Goal: Task Accomplishment & Management: Use online tool/utility

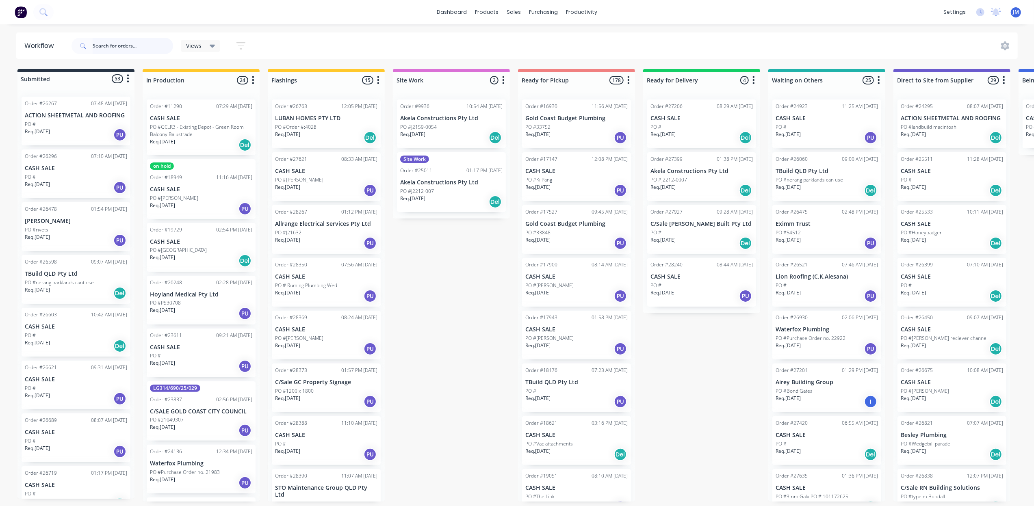
click at [143, 44] on input "text" at bounding box center [133, 46] width 80 height 16
type input "27703"
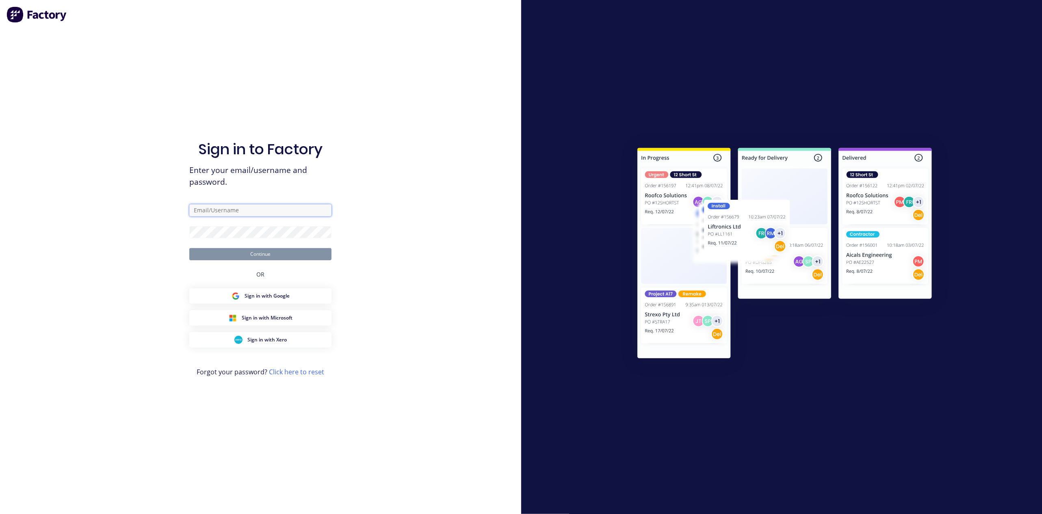
type input "[PERSON_NAME][EMAIL_ADDRESS][PERSON_NAME][DOMAIN_NAME]"
click at [189, 248] on button "Continue" at bounding box center [260, 254] width 142 height 12
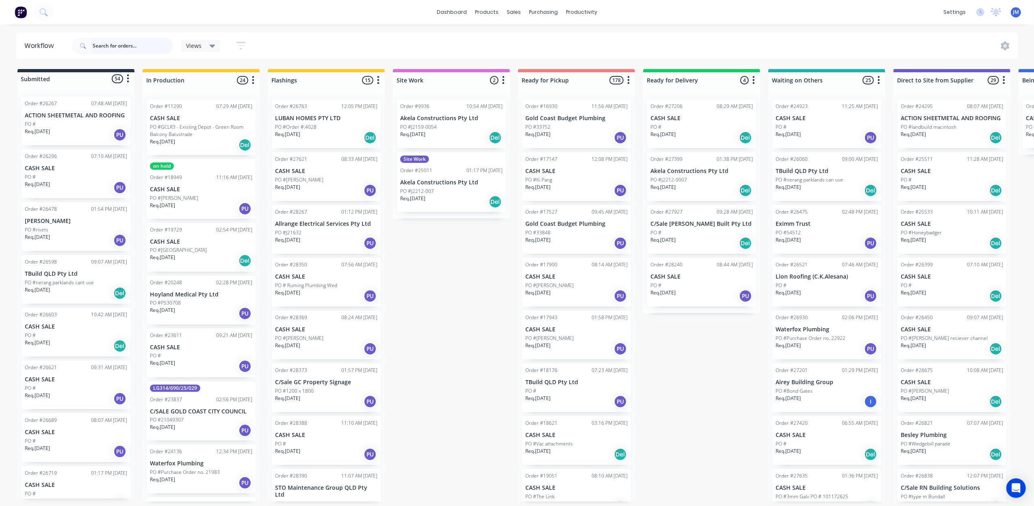
click at [116, 46] on input "text" at bounding box center [133, 46] width 80 height 16
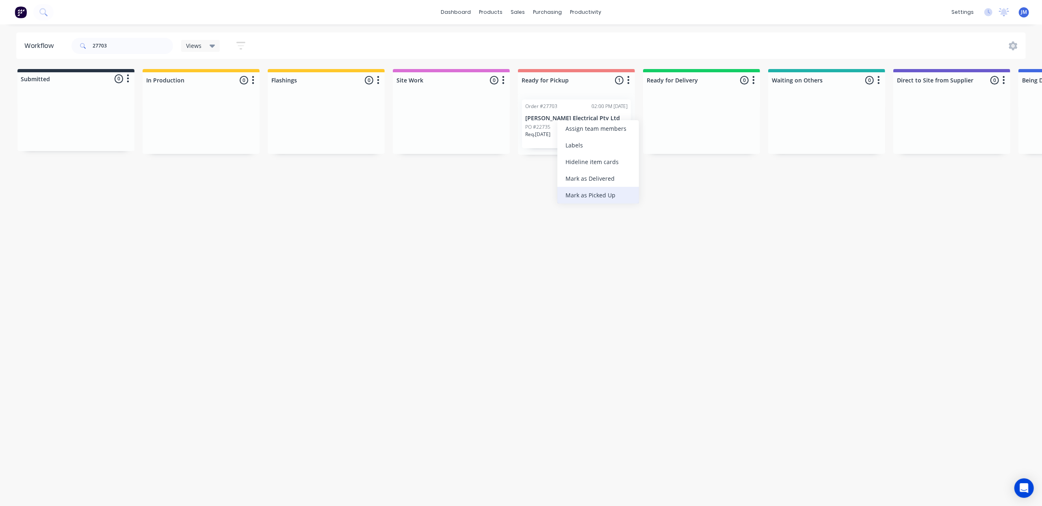
click at [613, 199] on div "Mark as Picked Up" at bounding box center [598, 195] width 82 height 17
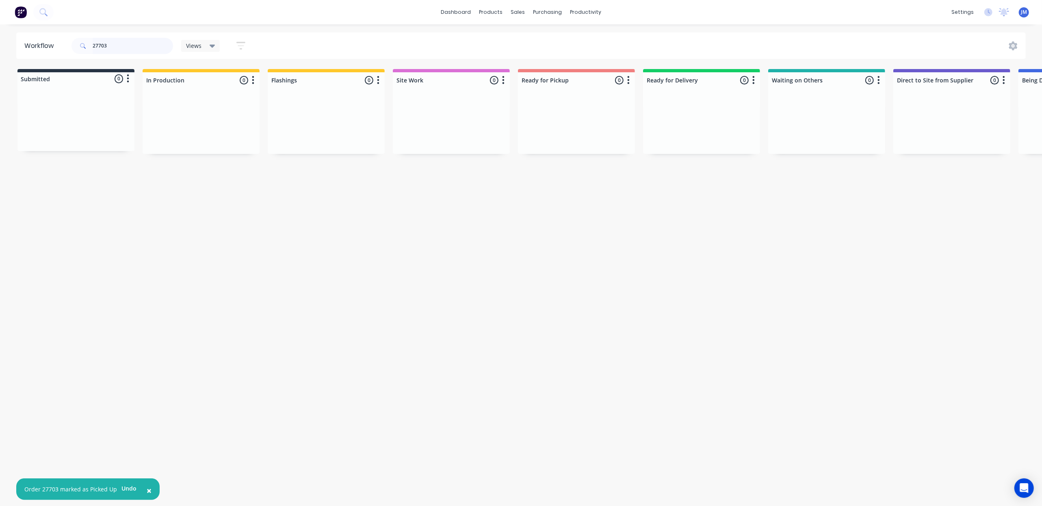
click at [129, 45] on input "27703" at bounding box center [133, 46] width 80 height 16
type input "2"
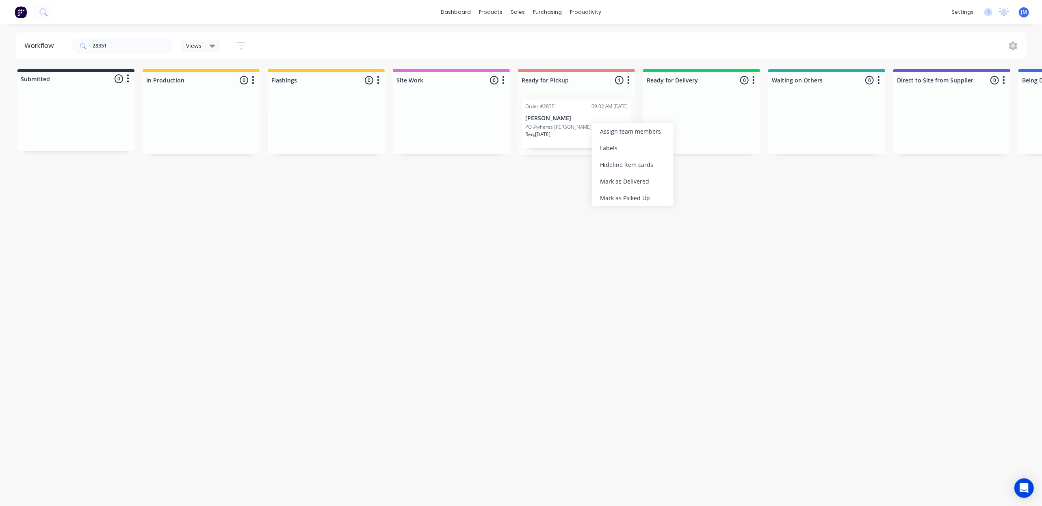
drag, startPoint x: 600, startPoint y: 200, endPoint x: 595, endPoint y: 199, distance: 5.4
click at [600, 201] on div "Mark as Picked Up" at bounding box center [633, 198] width 82 height 17
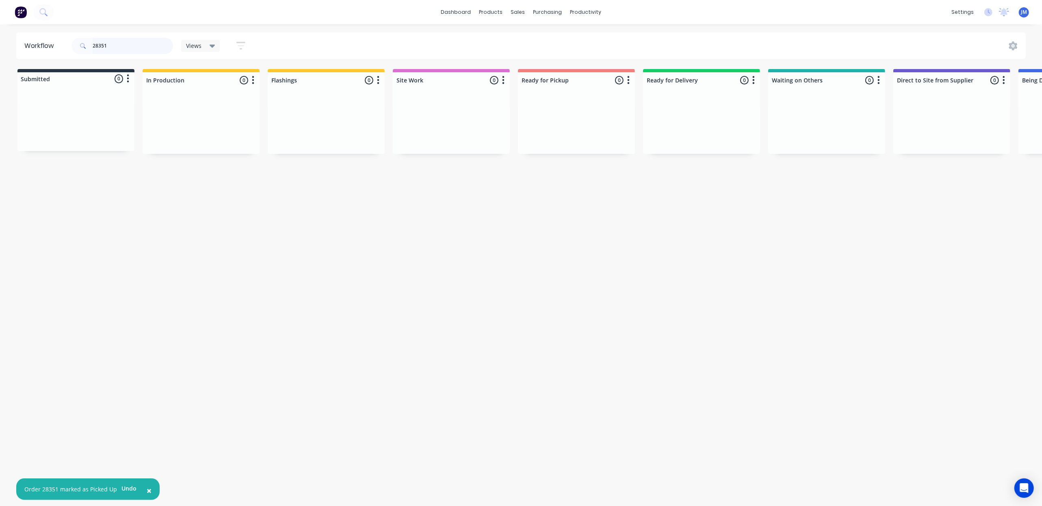
click at [118, 42] on input "28351" at bounding box center [133, 46] width 80 height 16
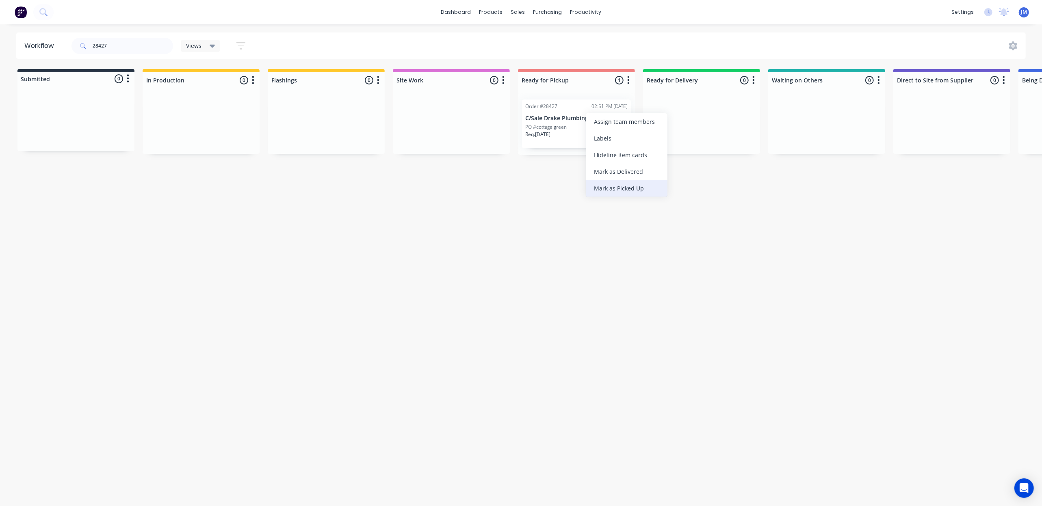
click at [600, 194] on div "Mark as Picked Up" at bounding box center [627, 188] width 82 height 17
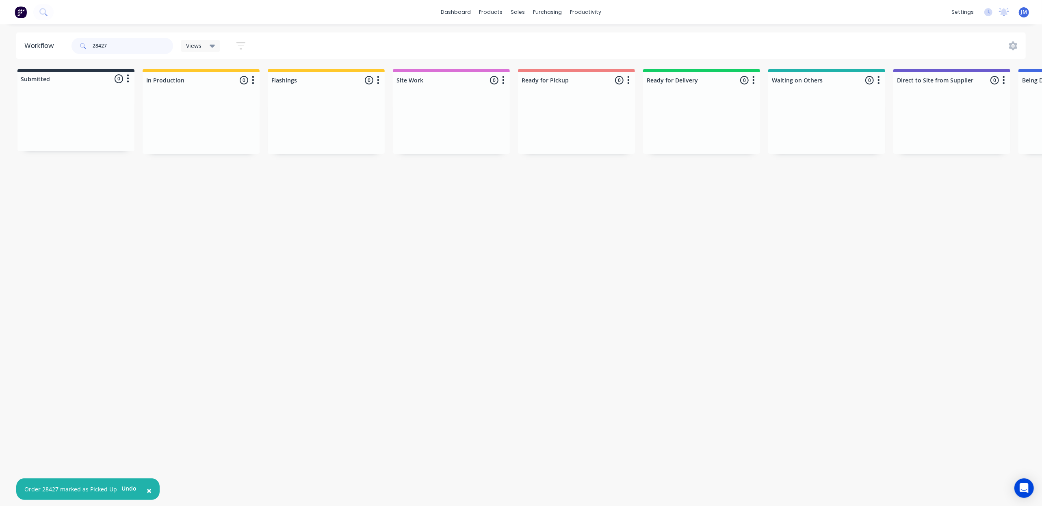
click at [129, 48] on input "28427" at bounding box center [133, 46] width 80 height 16
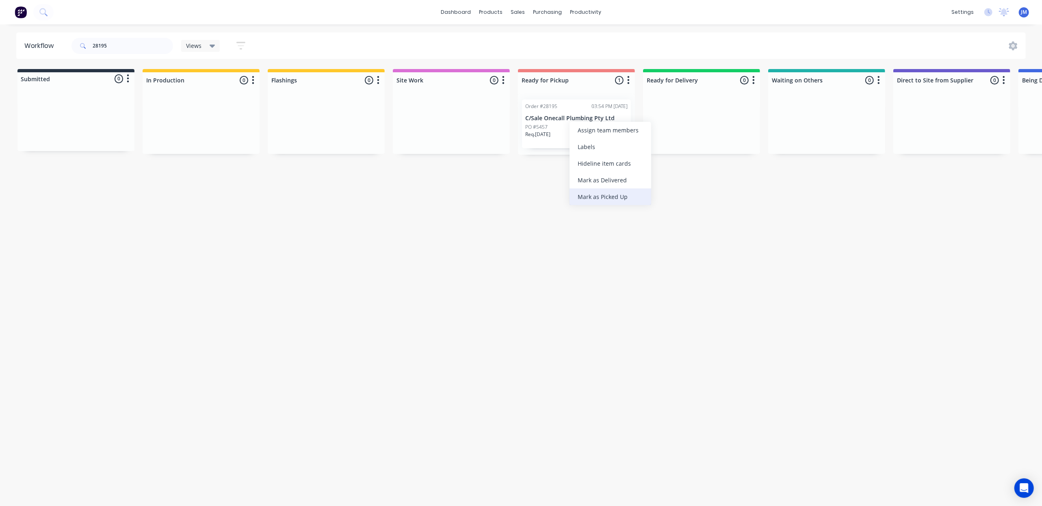
click at [595, 192] on div "Mark as Picked Up" at bounding box center [610, 196] width 82 height 17
click at [115, 50] on input "28195" at bounding box center [133, 46] width 80 height 16
drag, startPoint x: 571, startPoint y: 121, endPoint x: 574, endPoint y: 126, distance: 5.6
drag, startPoint x: 593, startPoint y: 200, endPoint x: 597, endPoint y: 203, distance: 5.0
click at [597, 202] on div "Mark as Picked Up" at bounding box center [615, 203] width 82 height 17
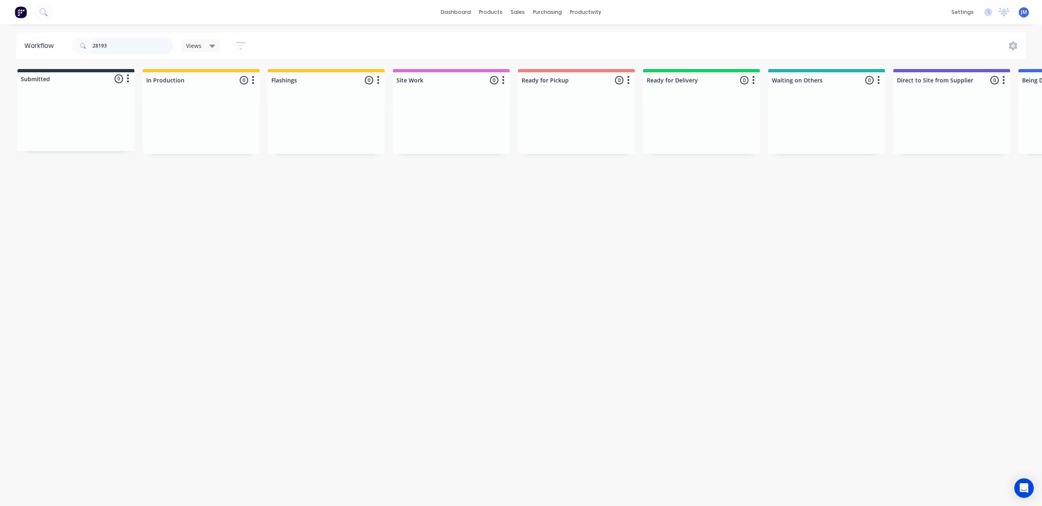
drag, startPoint x: 114, startPoint y: 45, endPoint x: 110, endPoint y: 39, distance: 7.6
click at [113, 44] on input "28193" at bounding box center [133, 46] width 80 height 16
click at [626, 206] on div "Mark as Picked Up" at bounding box center [642, 209] width 82 height 17
click at [123, 43] on input "28196" at bounding box center [133, 46] width 80 height 16
click at [611, 206] on div "Mark as Picked Up" at bounding box center [602, 209] width 82 height 17
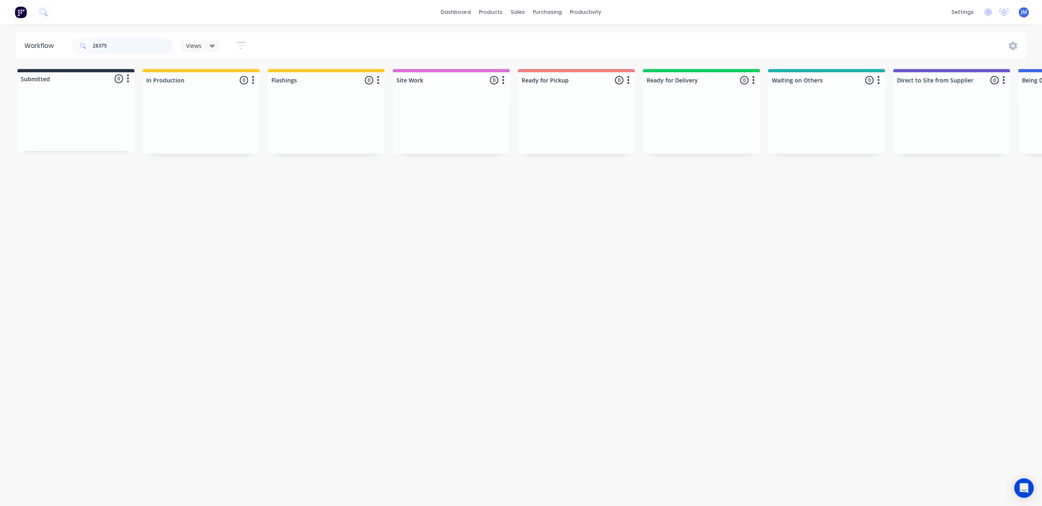
click at [156, 52] on input "28375" at bounding box center [133, 46] width 80 height 16
type input "2"
drag, startPoint x: 550, startPoint y: 132, endPoint x: 554, endPoint y: 132, distance: 4.5
drag, startPoint x: 592, startPoint y: 211, endPoint x: 575, endPoint y: 211, distance: 17.1
click at [591, 211] on div "Mark as Picked Up" at bounding box center [595, 209] width 82 height 17
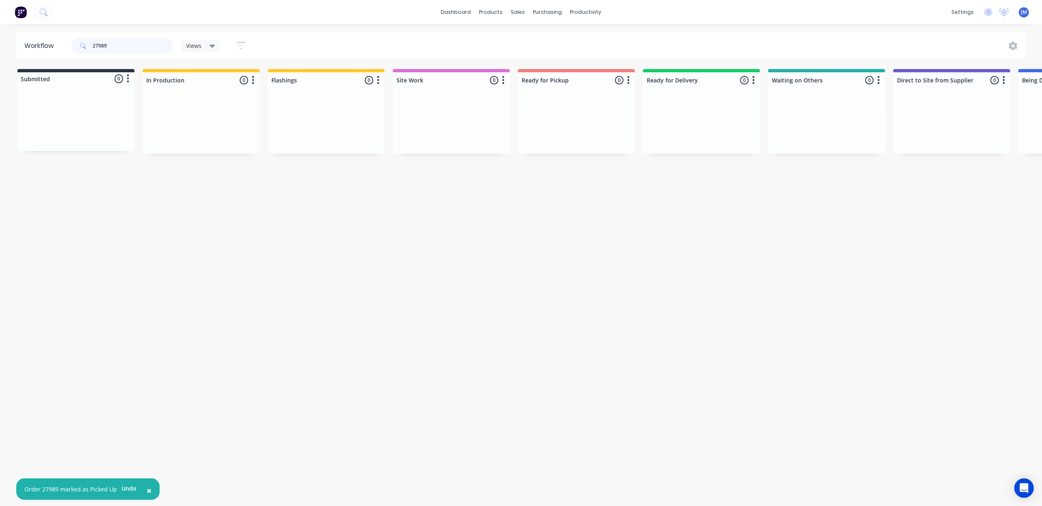
click at [134, 48] on input "27989" at bounding box center [133, 46] width 80 height 16
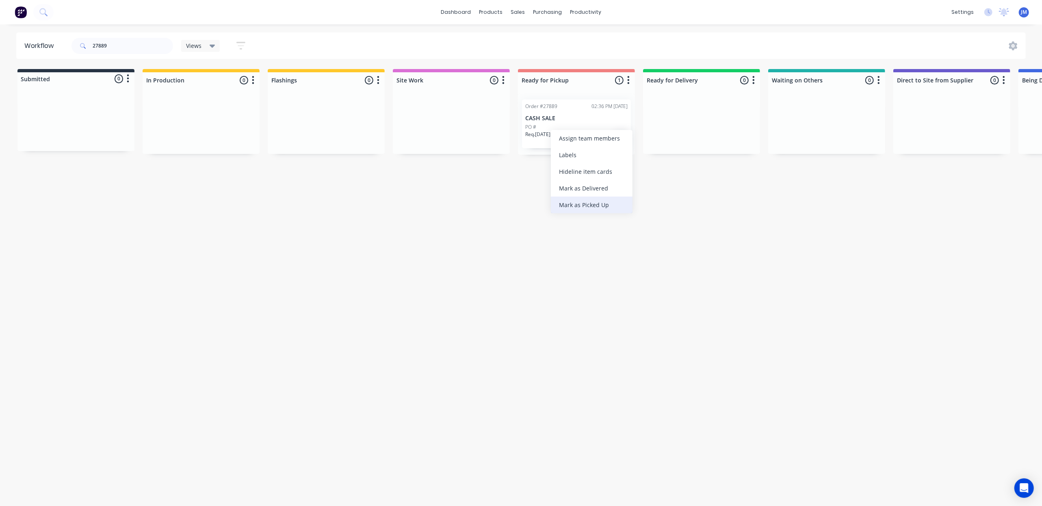
click at [585, 210] on div "Mark as Picked Up" at bounding box center [592, 205] width 82 height 17
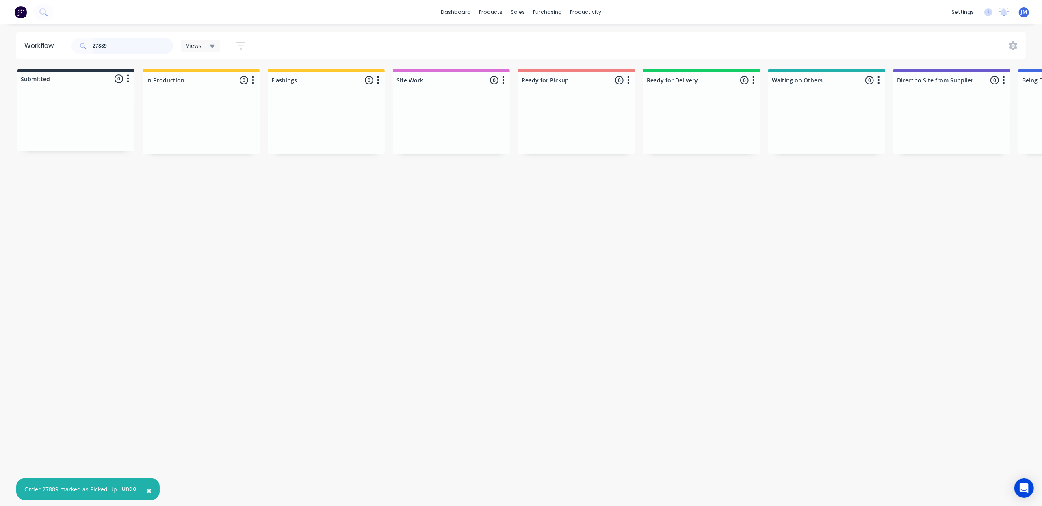
click at [123, 46] on input "27889" at bounding box center [133, 46] width 80 height 16
type input "2"
drag, startPoint x: 52, startPoint y: 124, endPoint x: 301, endPoint y: 104, distance: 249.4
click at [298, 106] on div "Submitted 1 Status colour #273444 hex #273444 Save Cancel Summaries Total order…" at bounding box center [730, 117] width 1472 height 97
drag, startPoint x: 81, startPoint y: 144, endPoint x: 334, endPoint y: 141, distance: 252.7
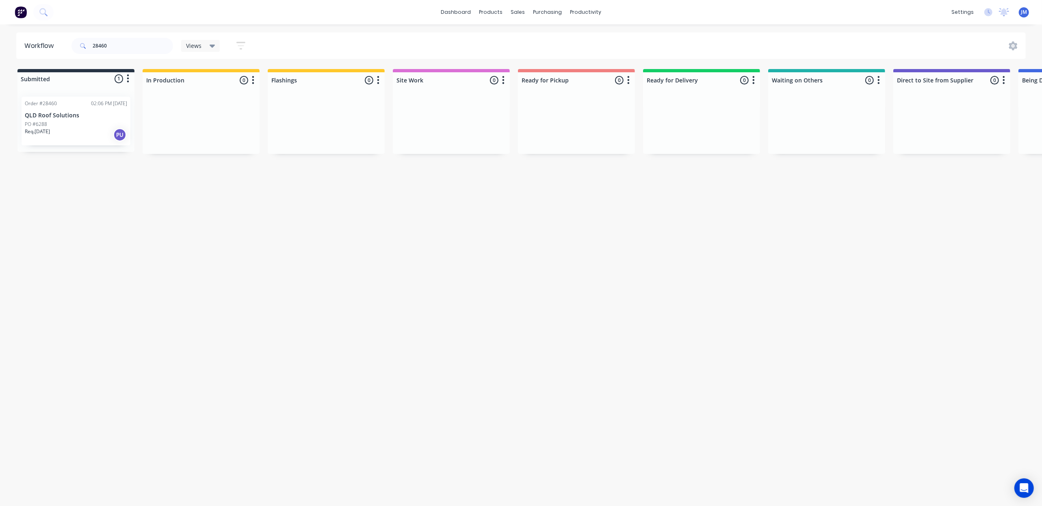
click at [334, 141] on div "Submitted 1 Status colour #273444 hex #273444 Save Cancel Summaries Total order…" at bounding box center [730, 111] width 1472 height 85
drag, startPoint x: 327, startPoint y: 286, endPoint x: 280, endPoint y: 233, distance: 70.5
click at [327, 284] on div "Workflow 28460 Views Save new view None (Default) edit Show/Hide statuses Show …" at bounding box center [521, 260] width 1042 height 457
drag, startPoint x: 4, startPoint y: 101, endPoint x: 87, endPoint y: 120, distance: 85.1
click at [14, 101] on div "Submitted 1 Status colour #273444 hex #273444 Save Cancel Summaries Total order…" at bounding box center [730, 111] width 1472 height 85
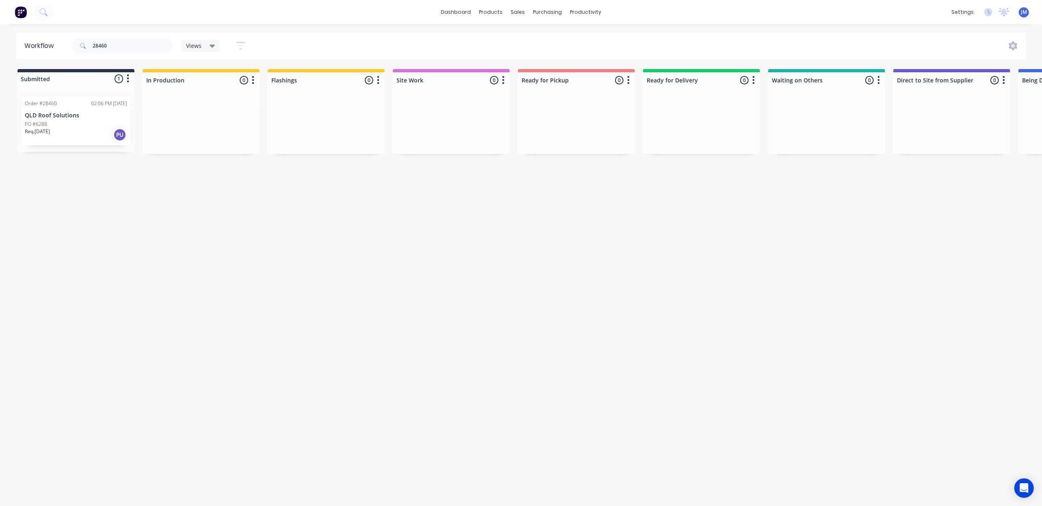
drag, startPoint x: 87, startPoint y: 120, endPoint x: 92, endPoint y: 120, distance: 4.9
click at [90, 120] on div "Order #28460 02:06 PM [DATE] QLD Roof Solutions PO #6288 Req. [DATE] PU" at bounding box center [75, 121] width 117 height 62
drag, startPoint x: 88, startPoint y: 121, endPoint x: 316, endPoint y: 119, distance: 227.9
click at [316, 119] on div "Submitted 1 Status colour #273444 hex #273444 Save Cancel Summaries Total order…" at bounding box center [730, 112] width 1472 height 86
click at [118, 37] on div "28460" at bounding box center [122, 46] width 102 height 24
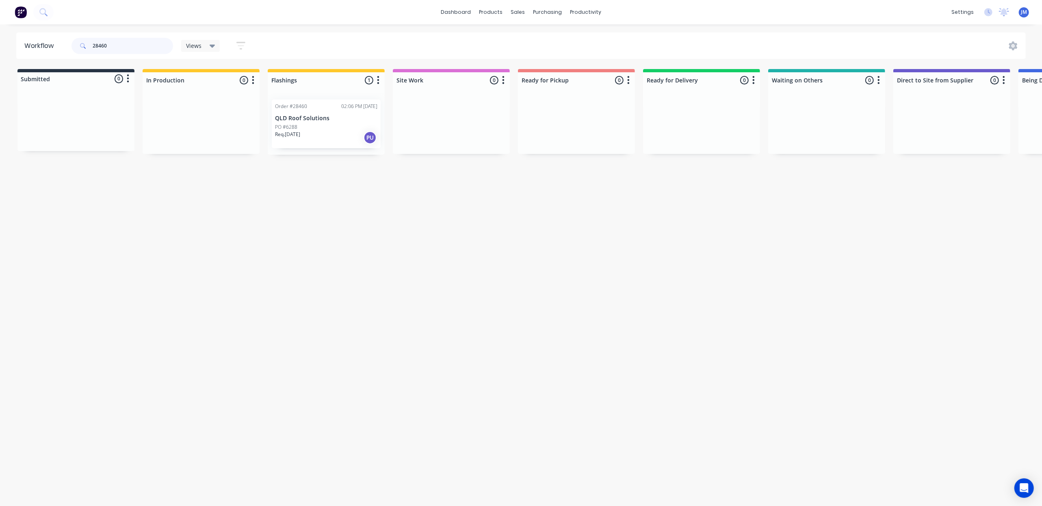
click at [110, 41] on input "28460" at bounding box center [133, 46] width 80 height 16
drag, startPoint x: 52, startPoint y: 117, endPoint x: 293, endPoint y: 123, distance: 240.9
click at [293, 123] on div "Submitted 1 Status colour #273444 hex #273444 Save Cancel Summaries Total order…" at bounding box center [730, 112] width 1472 height 86
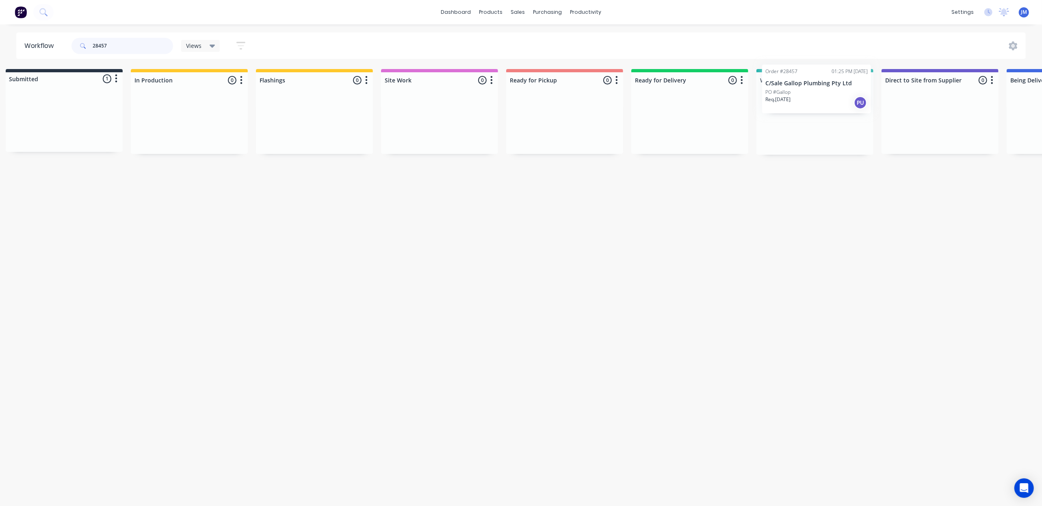
drag, startPoint x: 220, startPoint y: 120, endPoint x: 829, endPoint y: 117, distance: 608.9
click at [834, 115] on div "Submitted 1 Status colour #273444 hex #273444 Save Cancel Summaries Total order…" at bounding box center [718, 112] width 1472 height 86
drag, startPoint x: 87, startPoint y: 122, endPoint x: 816, endPoint y: 106, distance: 728.8
click at [812, 109] on div "Submitted 1 Status colour #273444 hex #273444 Save Cancel Summaries Total order…" at bounding box center [719, 112] width 1472 height 86
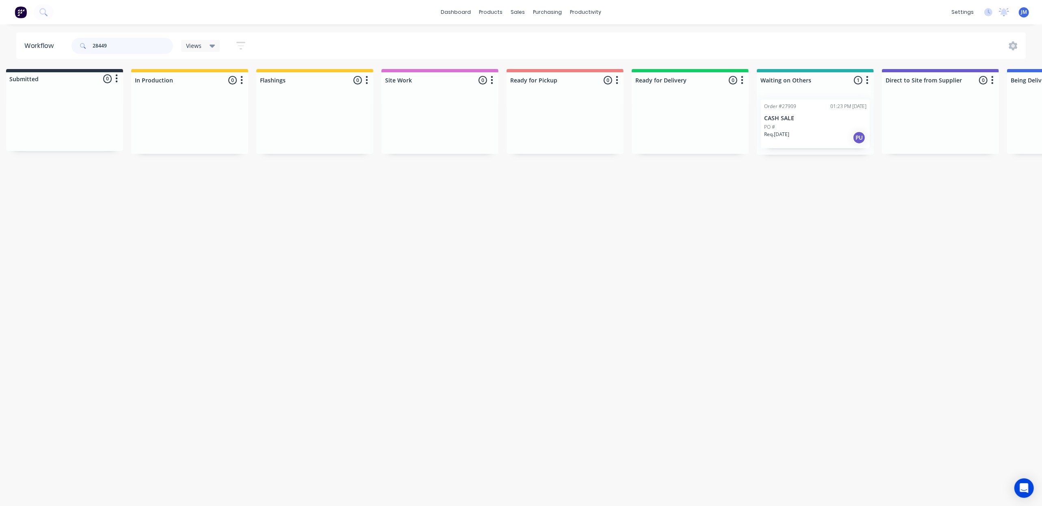
scroll to position [0, 0]
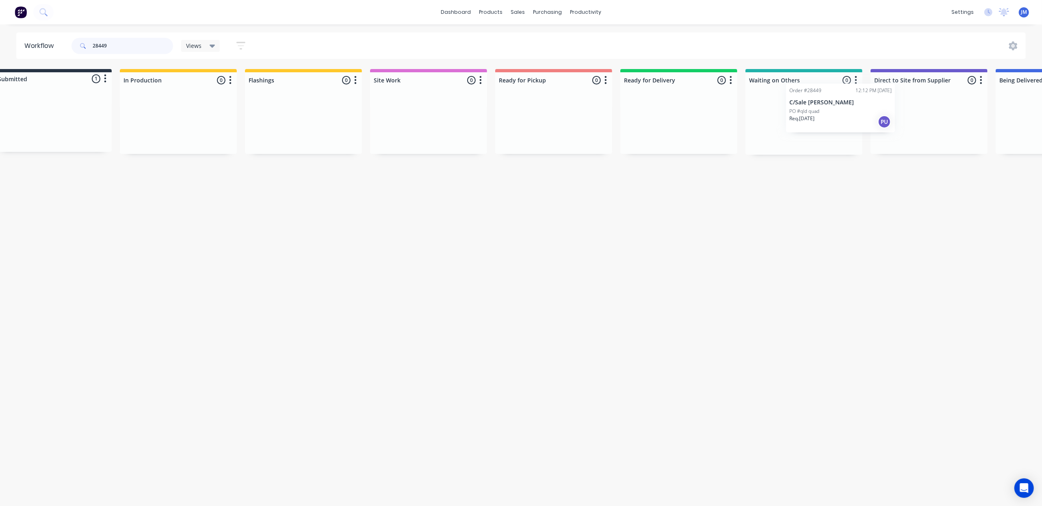
drag, startPoint x: 61, startPoint y: 121, endPoint x: 800, endPoint y: 114, distance: 738.9
click at [800, 114] on div "Submitted 1 Status colour #273444 hex #273444 Save Cancel Summaries Total order…" at bounding box center [707, 112] width 1472 height 86
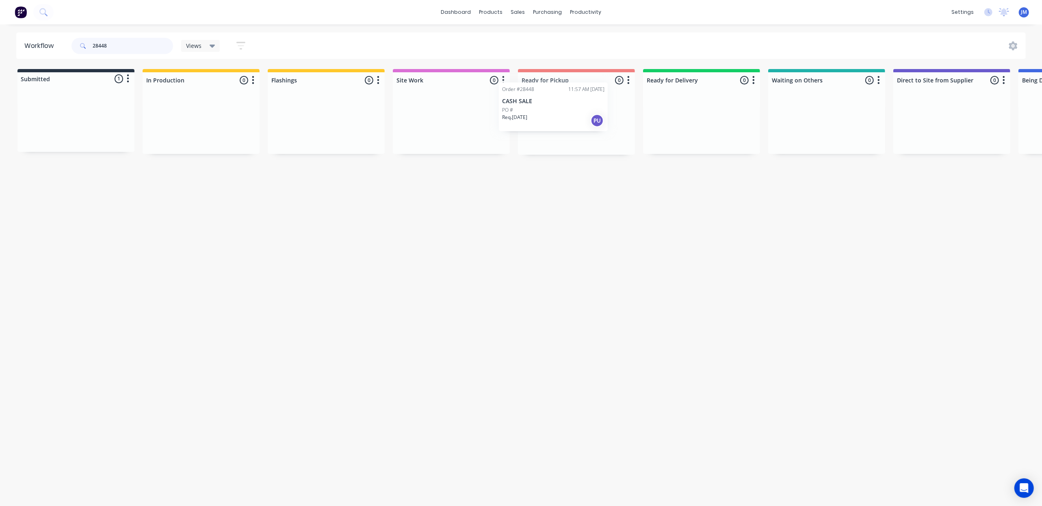
drag, startPoint x: 265, startPoint y: 135, endPoint x: 541, endPoint y: 119, distance: 276.7
click at [552, 110] on div "Submitted 1 Status colour #273444 hex #273444 Save Cancel Summaries Total order…" at bounding box center [730, 112] width 1472 height 86
drag, startPoint x: 40, startPoint y: 111, endPoint x: 760, endPoint y: 88, distance: 720.1
click at [759, 88] on div "Submitted 1 Status colour #273444 hex #273444 Save Cancel Summaries Total order…" at bounding box center [730, 111] width 1472 height 85
drag, startPoint x: 63, startPoint y: 128, endPoint x: 783, endPoint y: 102, distance: 721.0
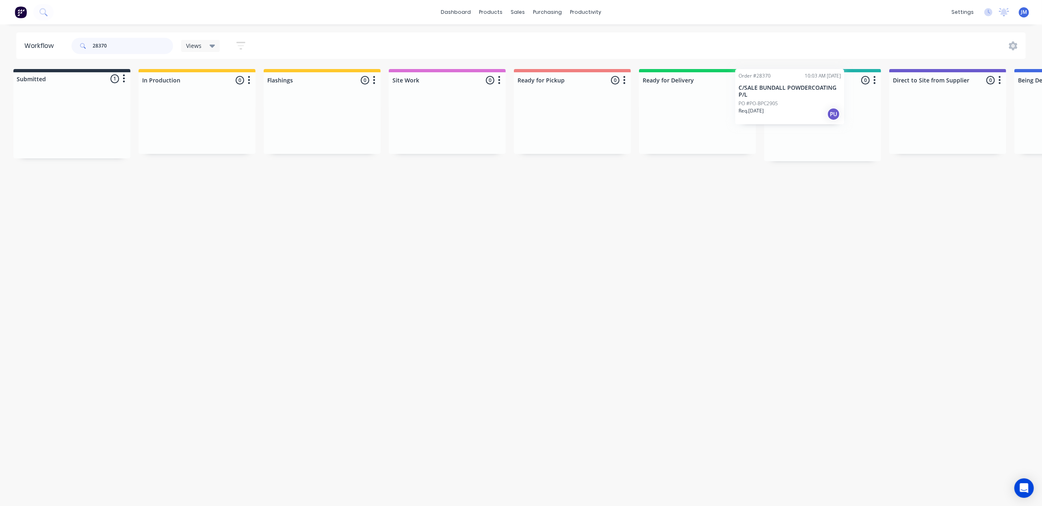
click at [782, 102] on div "Submitted 1 Status colour #273444 hex #273444 Save Cancel Summaries Total order…" at bounding box center [726, 115] width 1472 height 92
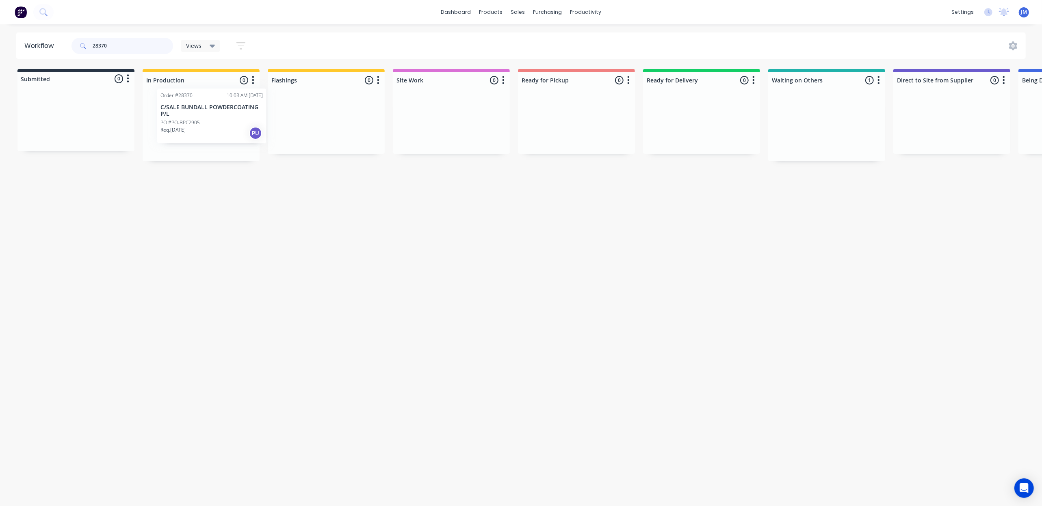
drag, startPoint x: 743, startPoint y: 127, endPoint x: 182, endPoint y: 111, distance: 561.2
click at [182, 111] on div "Submitted 0 Status colour #273444 hex #273444 Save Cancel Summaries Total order…" at bounding box center [730, 115] width 1472 height 92
click at [136, 45] on input "28370" at bounding box center [133, 46] width 80 height 16
drag, startPoint x: 825, startPoint y: 124, endPoint x: 561, endPoint y: 134, distance: 264.6
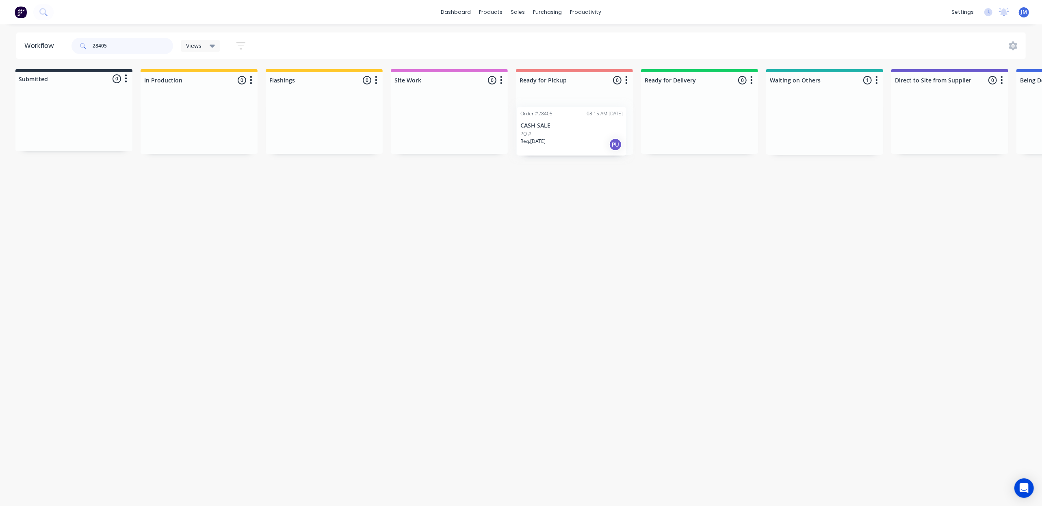
click at [564, 134] on div "Submitted 0 Status colour #273444 hex #273444 Save Cancel Summaries Total order…" at bounding box center [728, 112] width 1472 height 86
drag, startPoint x: 772, startPoint y: 125, endPoint x: 529, endPoint y: 111, distance: 243.7
click at [528, 115] on div "Submitted 0 Status colour #273444 hex #273444 Save Cancel Summaries Total order…" at bounding box center [726, 112] width 1472 height 86
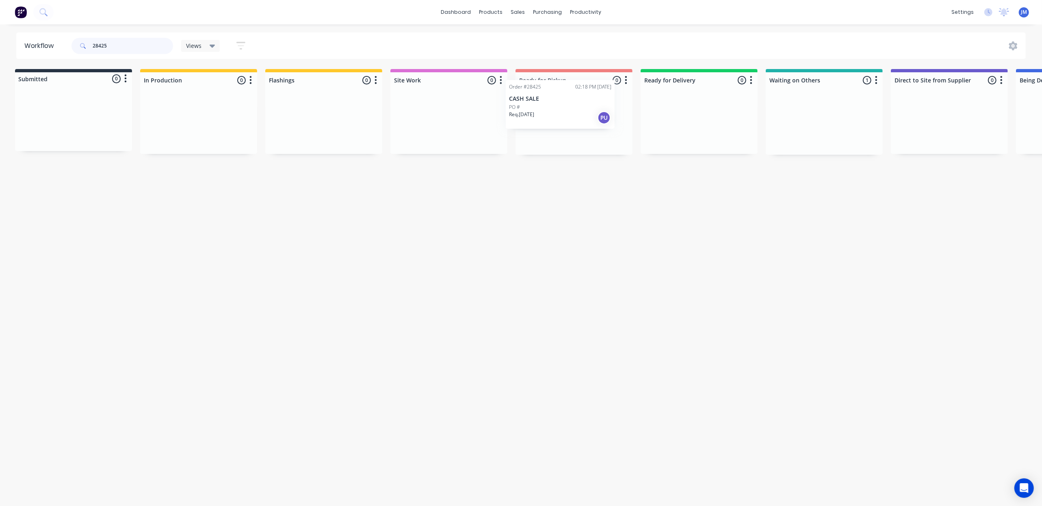
drag, startPoint x: 769, startPoint y: 136, endPoint x: 568, endPoint y: 93, distance: 206.1
click at [567, 93] on div "Submitted 0 Status colour #273444 hex #273444 Save Cancel Summaries Total order…" at bounding box center [727, 112] width 1472 height 86
drag, startPoint x: 790, startPoint y: 124, endPoint x: 559, endPoint y: 102, distance: 232.1
click at [558, 102] on div "Submitted 0 Status colour #273444 hex #273444 Save Cancel Summaries Total order…" at bounding box center [727, 112] width 1472 height 86
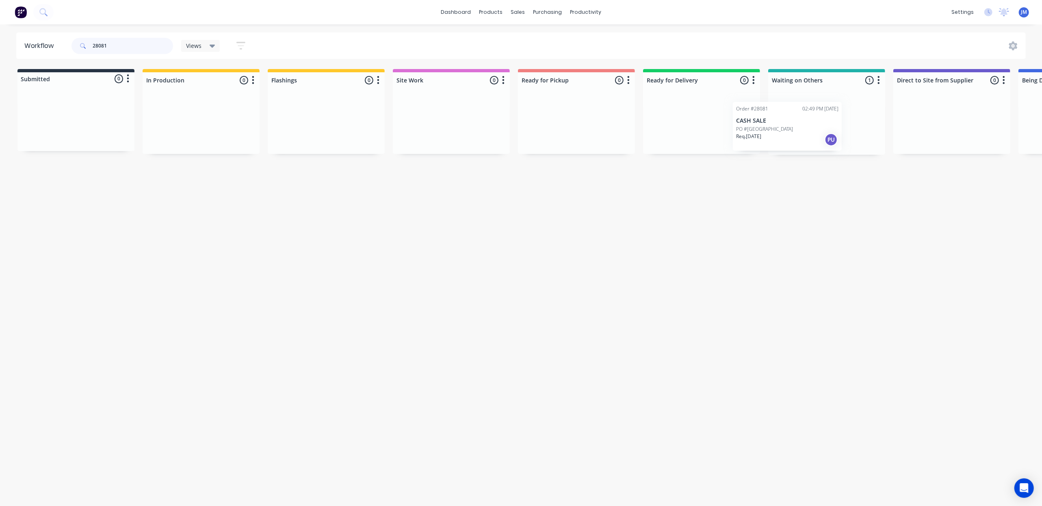
scroll to position [0, 2]
drag, startPoint x: 770, startPoint y: 132, endPoint x: 561, endPoint y: 128, distance: 209.6
click at [572, 134] on div "Submitted 0 Status colour #273444 hex #273444 Save Cancel Summaries Total order…" at bounding box center [727, 112] width 1472 height 86
drag, startPoint x: 785, startPoint y: 140, endPoint x: 632, endPoint y: 123, distance: 153.7
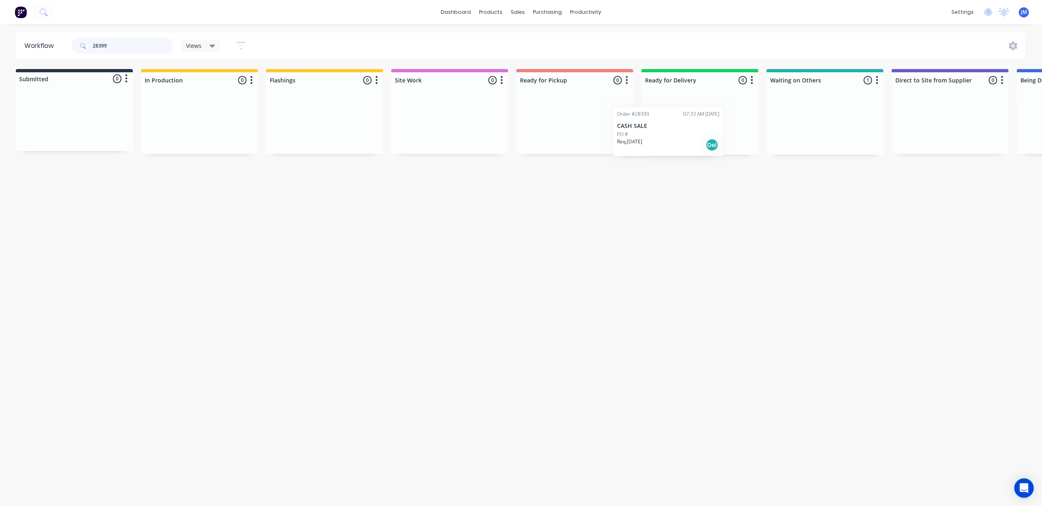
click at [638, 143] on div "Submitted 0 Status colour #273444 hex #273444 Save Cancel Summaries Total order…" at bounding box center [728, 112] width 1472 height 86
type input "2"
click at [596, 138] on div "Req. [DATE] PU" at bounding box center [576, 138] width 102 height 14
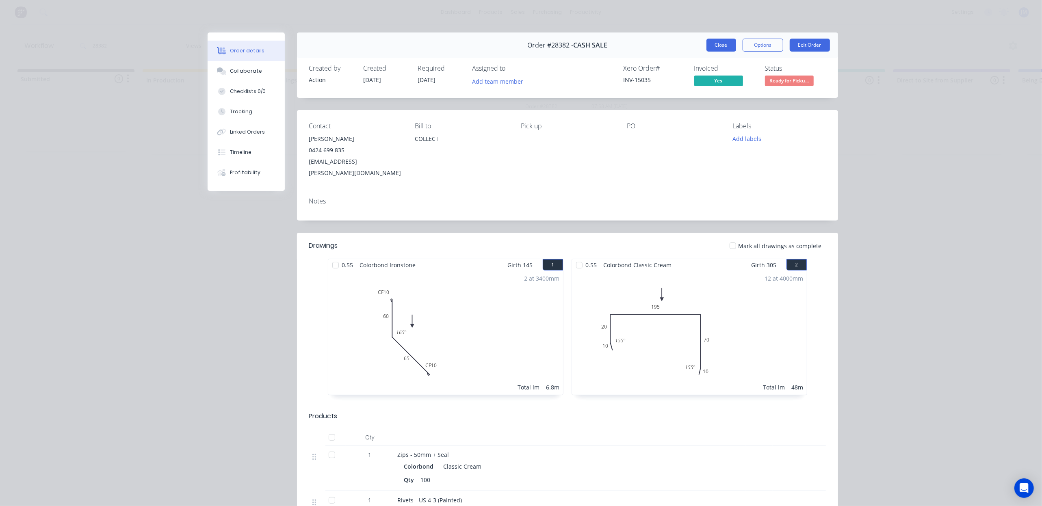
click at [709, 41] on button "Close" at bounding box center [721, 45] width 30 height 13
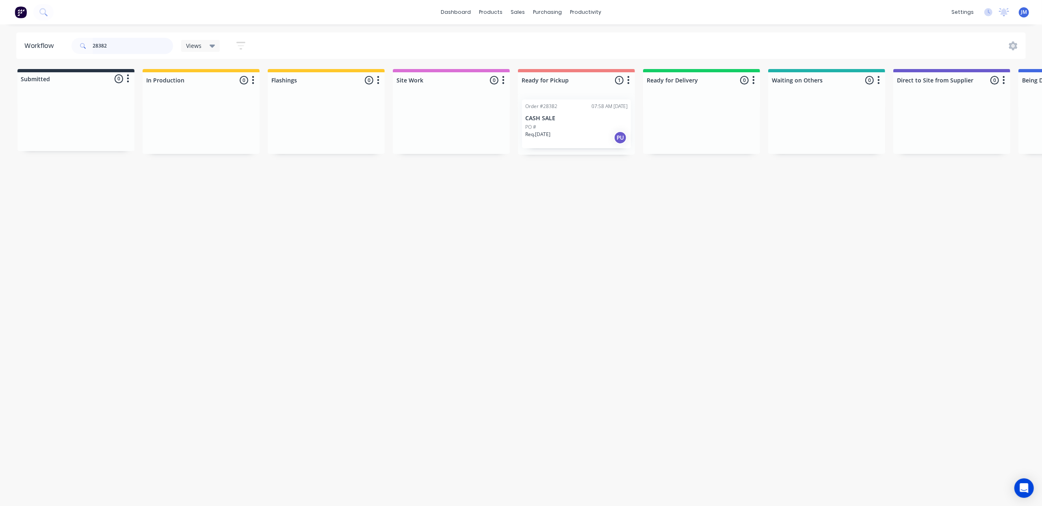
drag, startPoint x: 123, startPoint y: 50, endPoint x: 131, endPoint y: 49, distance: 7.4
click at [124, 49] on input "28382" at bounding box center [133, 46] width 80 height 16
type input "2"
click at [579, 205] on div "Mark as Picked Up" at bounding box center [605, 208] width 82 height 17
click at [117, 41] on input "28403" at bounding box center [133, 46] width 80 height 16
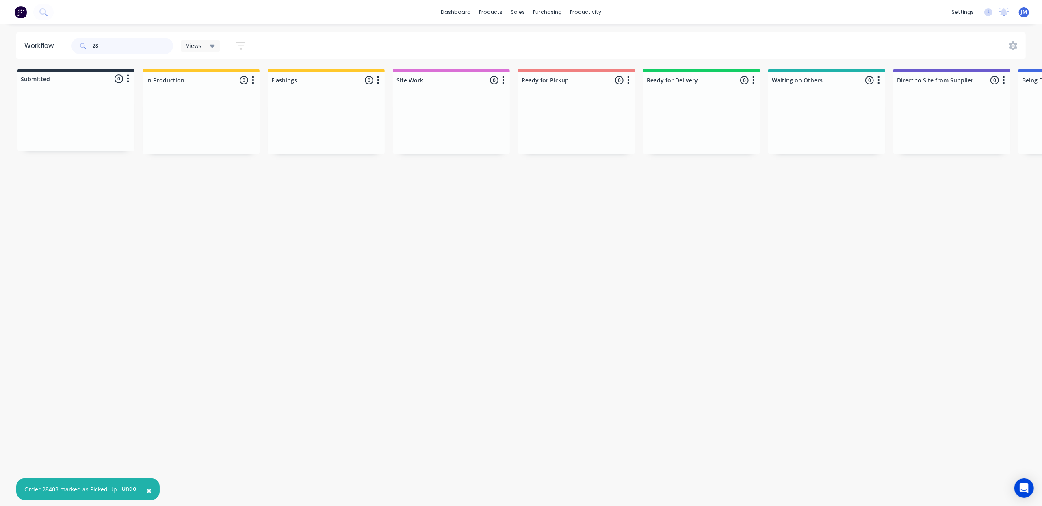
type input "2"
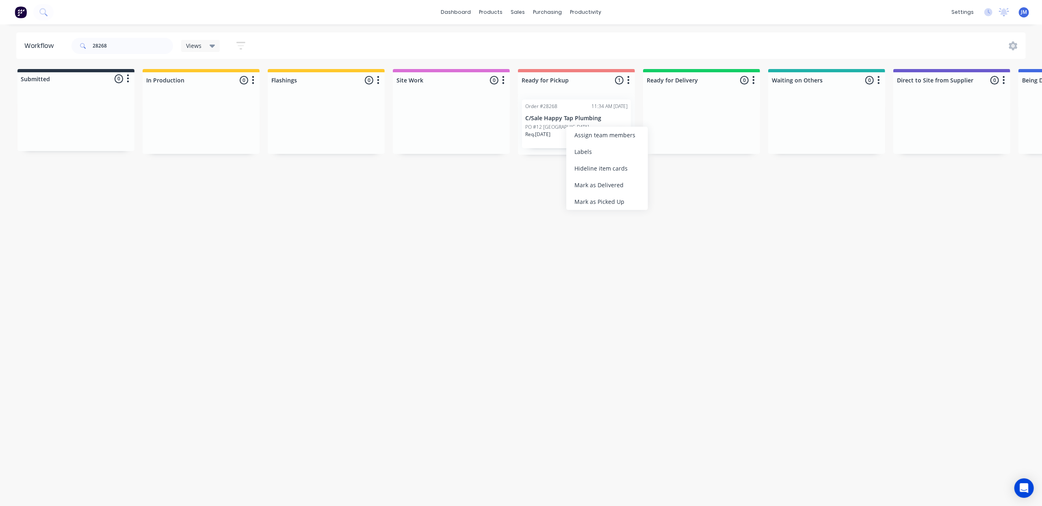
drag, startPoint x: 621, startPoint y: 200, endPoint x: 616, endPoint y: 199, distance: 5.3
click at [621, 200] on div "Mark as Picked Up" at bounding box center [607, 201] width 82 height 17
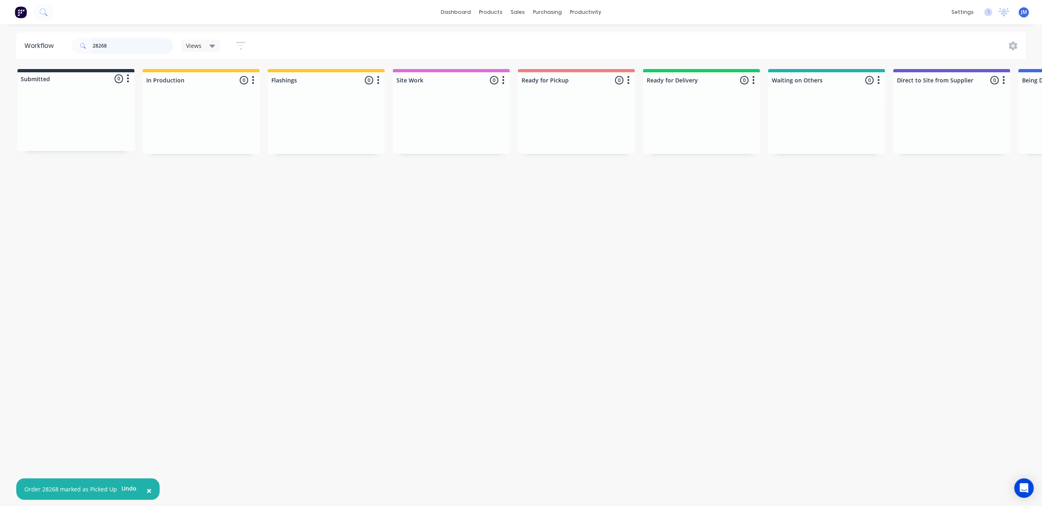
click at [113, 46] on input "28268" at bounding box center [133, 46] width 80 height 16
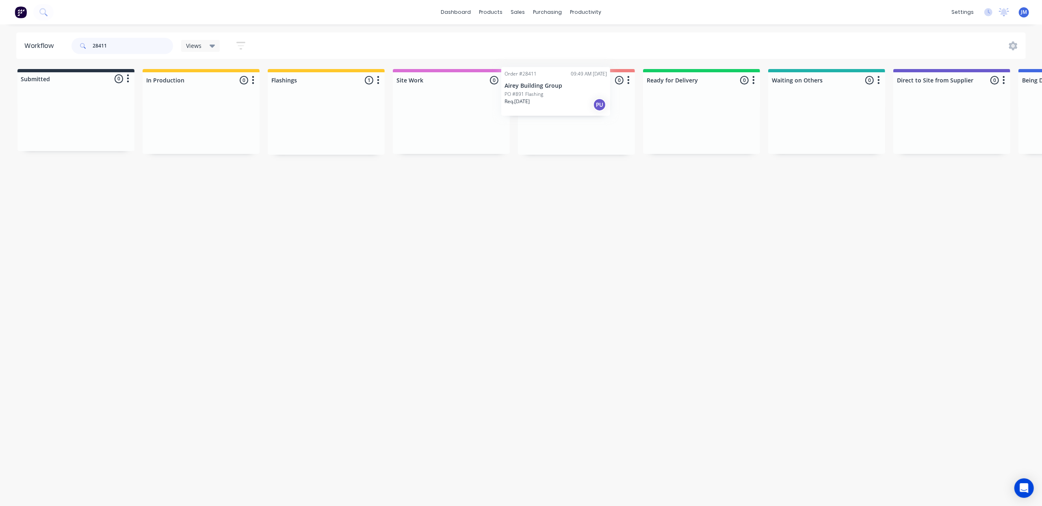
drag, startPoint x: 334, startPoint y: 130, endPoint x: 546, endPoint y: 98, distance: 214.8
click at [548, 97] on div "Submitted 0 Status colour #273444 hex #273444 Save Cancel Summaries Total order…" at bounding box center [730, 112] width 1472 height 86
type input "2"
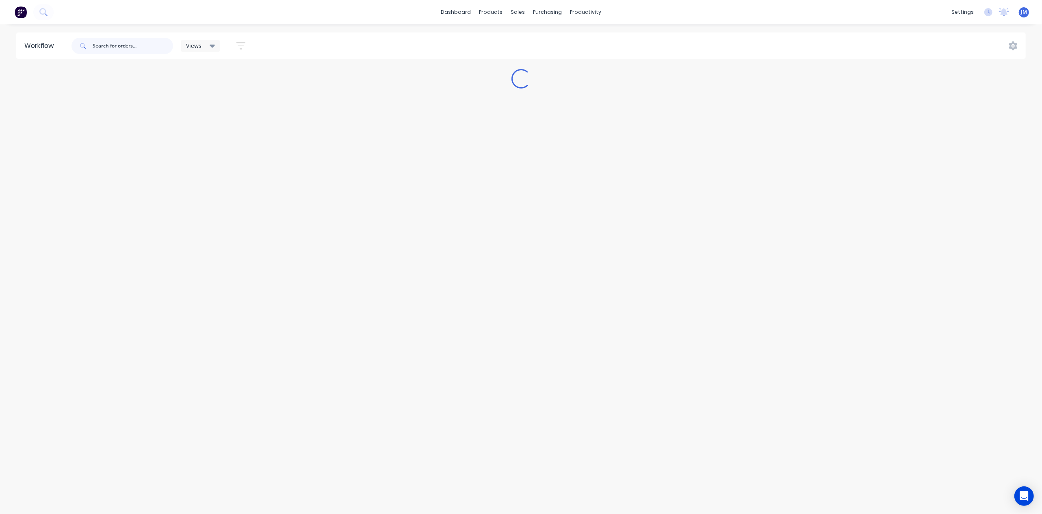
click at [111, 44] on input "text" at bounding box center [133, 46] width 80 height 16
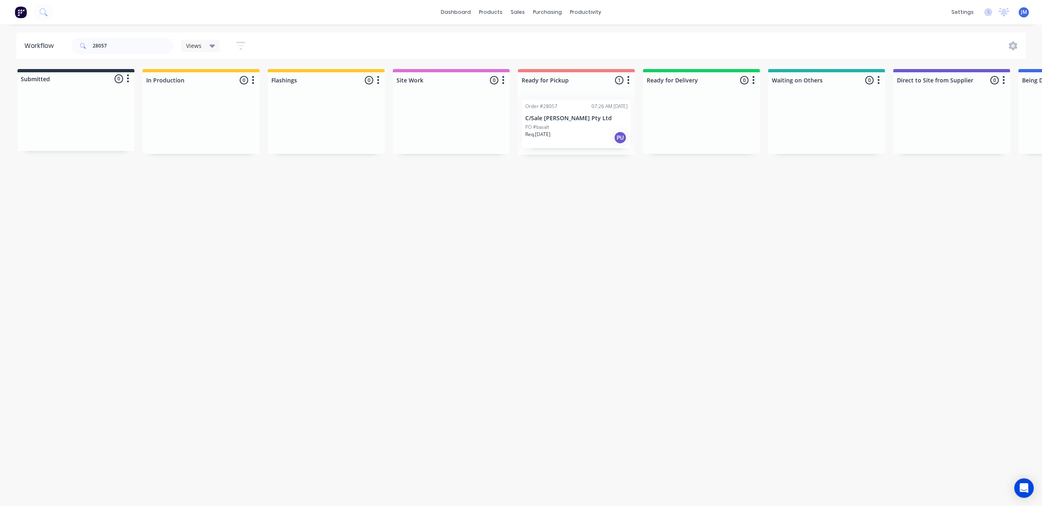
drag, startPoint x: 590, startPoint y: 124, endPoint x: 595, endPoint y: 126, distance: 5.4
drag, startPoint x: 619, startPoint y: 199, endPoint x: 613, endPoint y: 200, distance: 5.9
click at [619, 199] on div "Mark as Picked Up" at bounding box center [631, 201] width 82 height 17
click at [127, 48] on input "28057" at bounding box center [133, 46] width 80 height 16
type input "2"
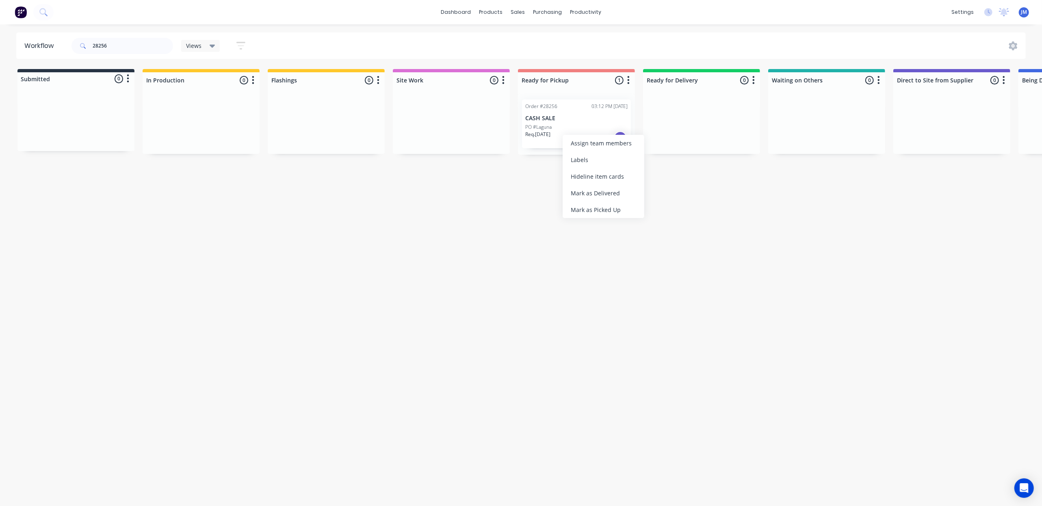
drag, startPoint x: 601, startPoint y: 208, endPoint x: 595, endPoint y: 210, distance: 6.6
click at [600, 210] on div "Mark as Picked Up" at bounding box center [604, 209] width 82 height 17
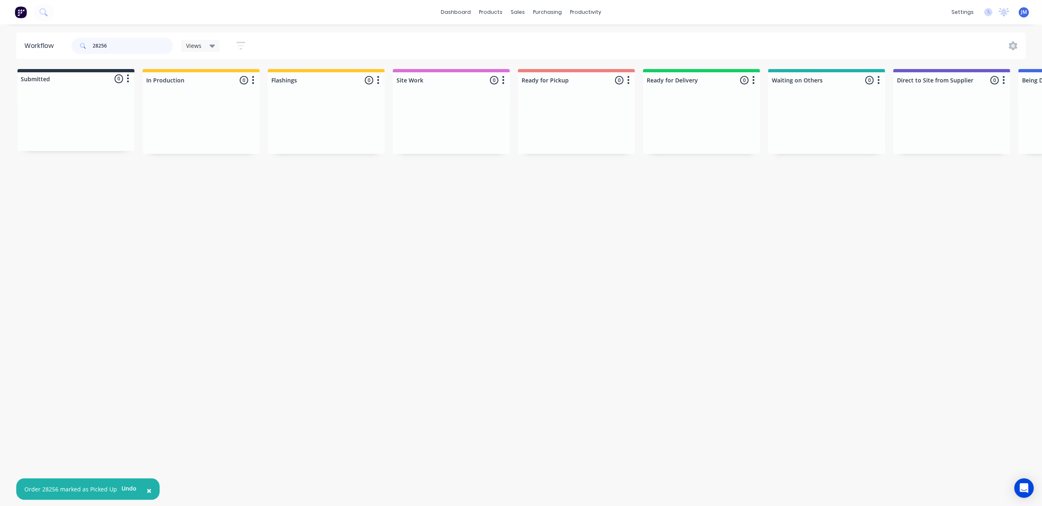
click at [109, 48] on input "28256" at bounding box center [133, 46] width 80 height 16
type input "2"
